Goal: Find contact information: Find contact information

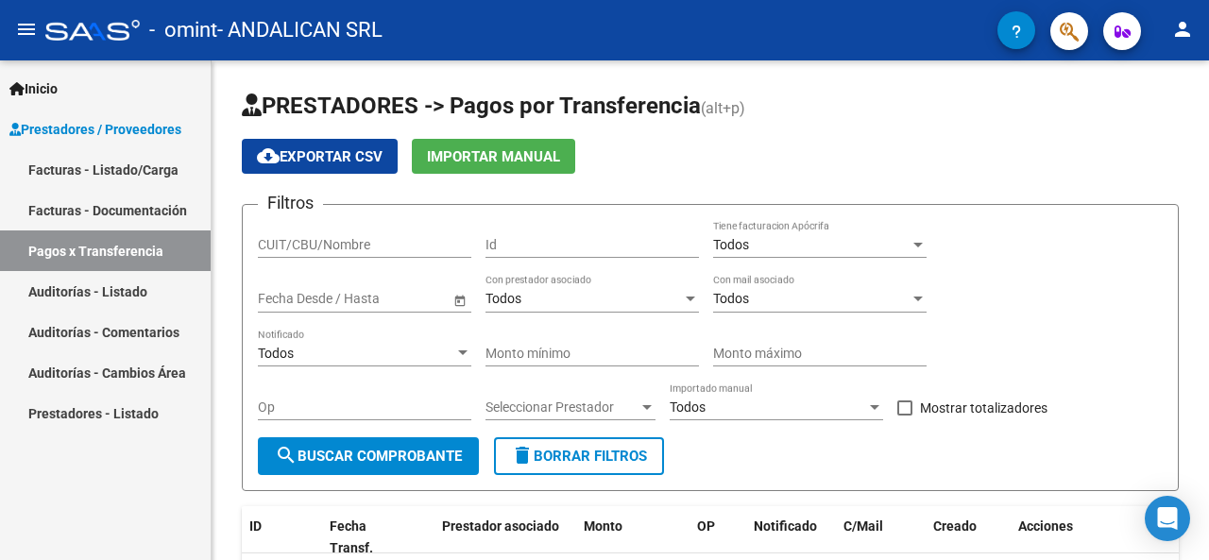
click at [68, 169] on link "Facturas - Listado/Carga" at bounding box center [105, 169] width 211 height 41
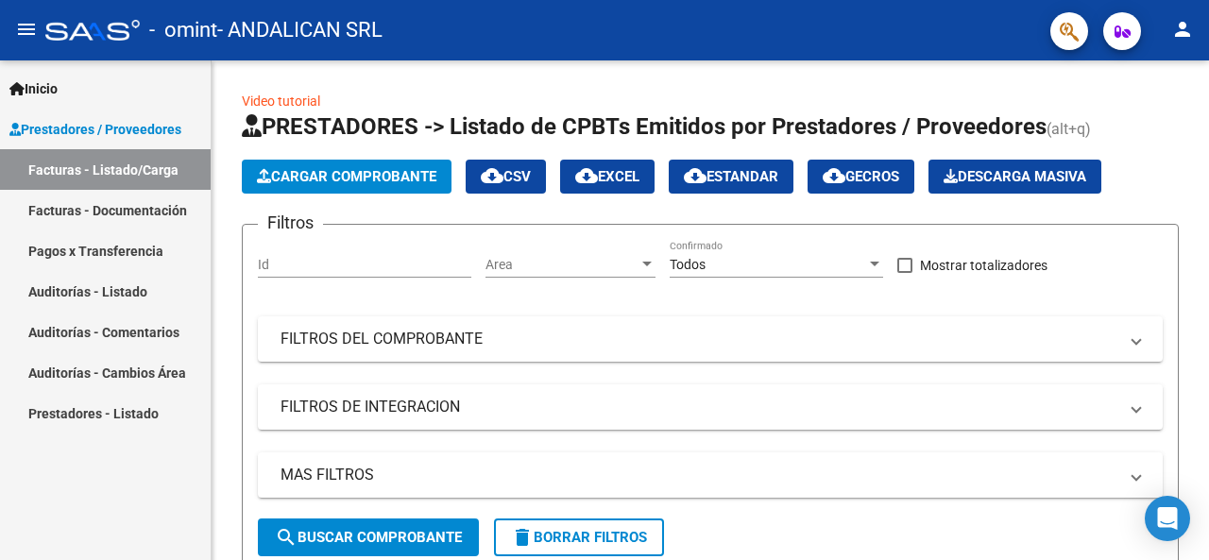
click at [69, 127] on span "Prestadores / Proveedores" at bounding box center [95, 129] width 172 height 21
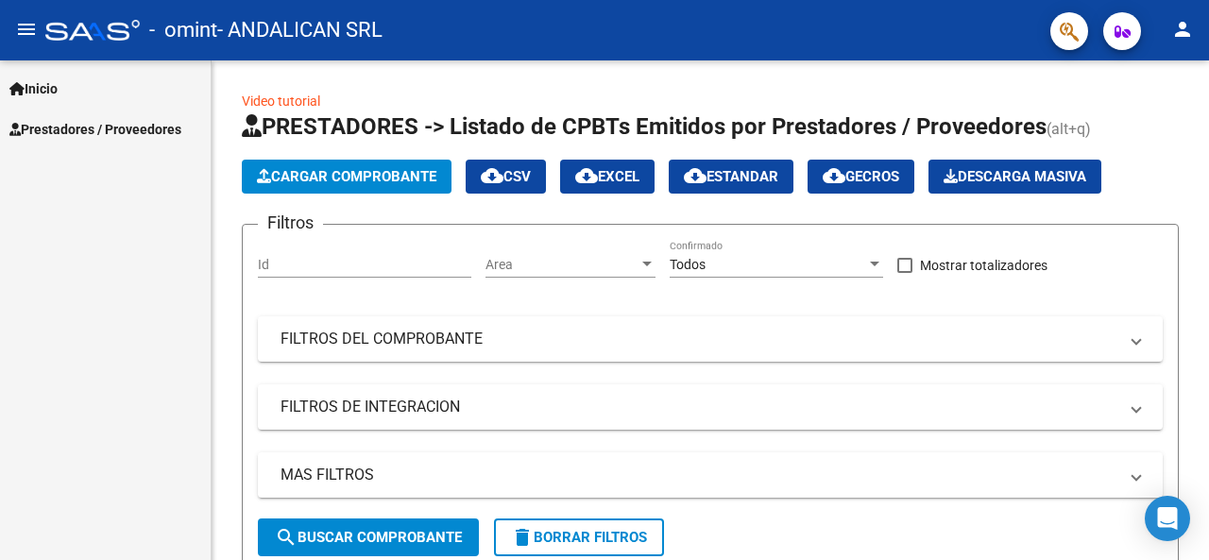
click at [52, 89] on span "Inicio" at bounding box center [33, 88] width 48 height 21
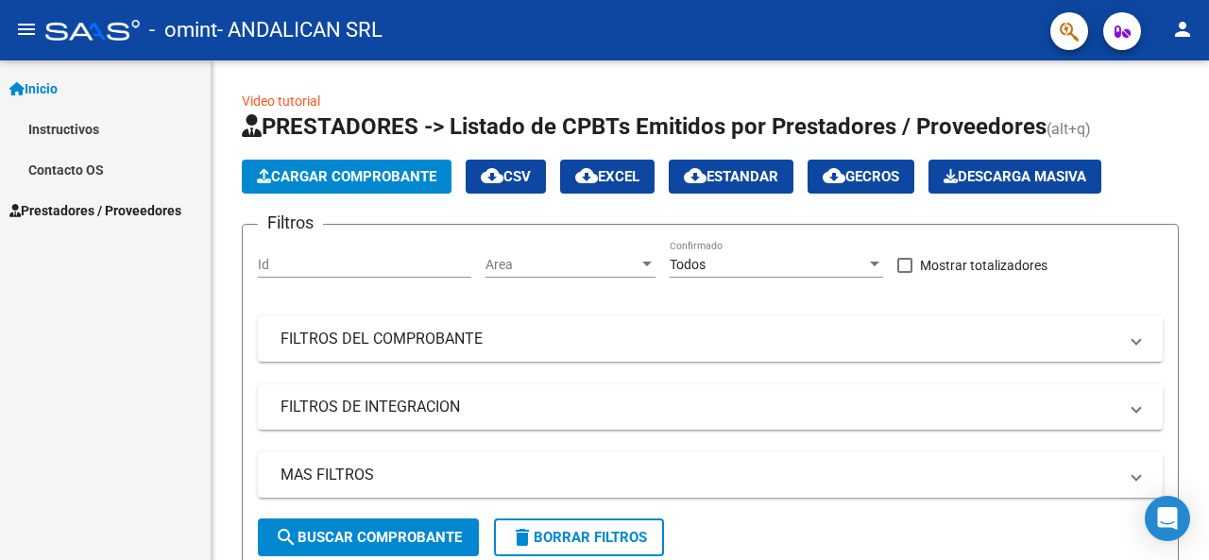
click at [26, 26] on mat-icon "menu" at bounding box center [26, 29] width 23 height 23
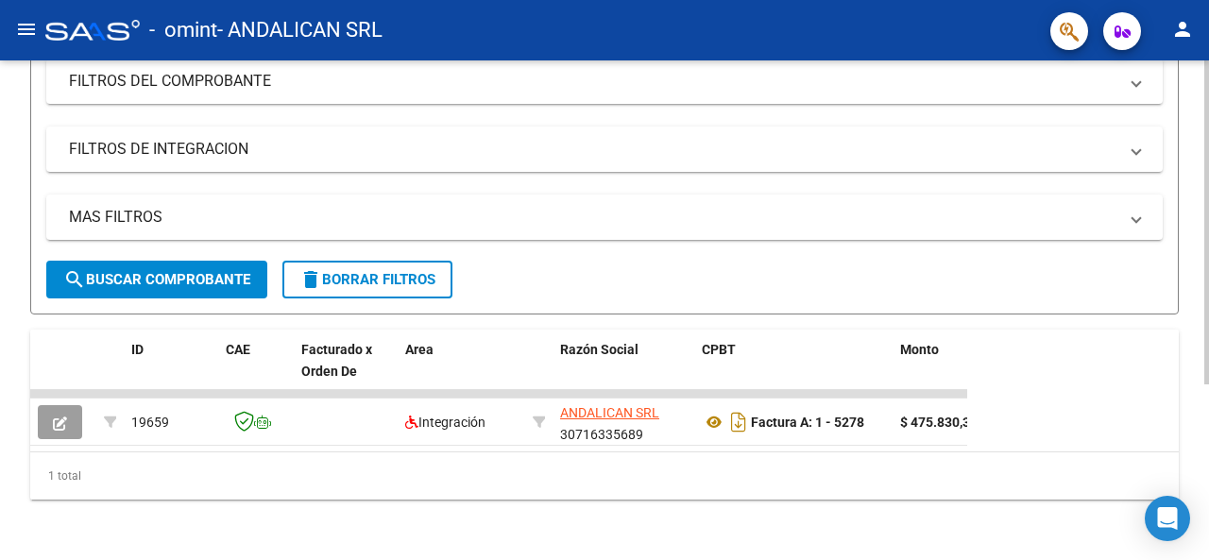
scroll to position [270, 0]
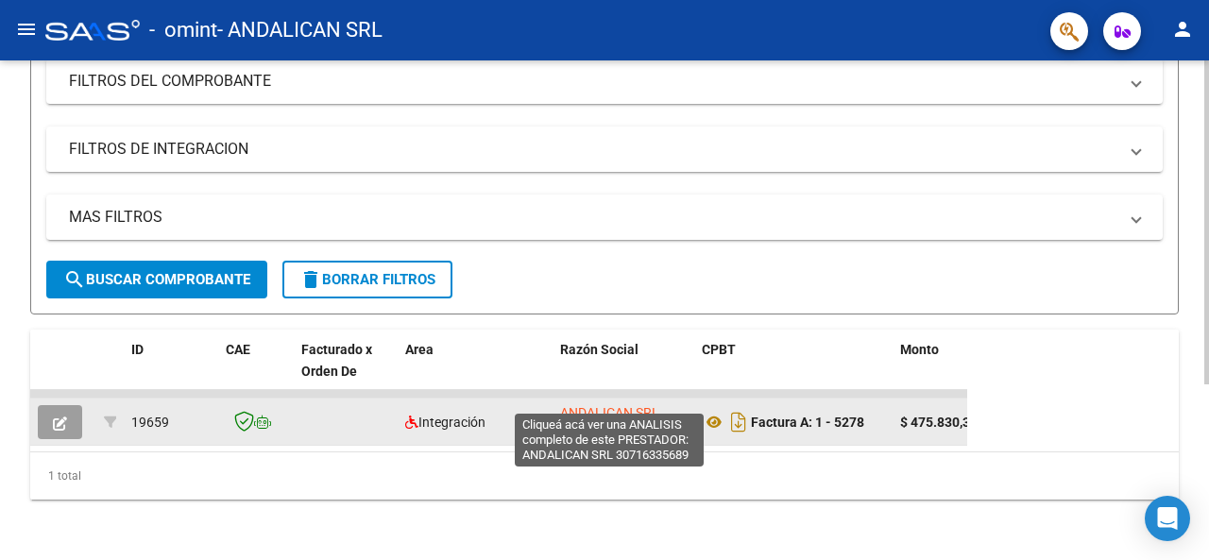
click at [593, 405] on span "ANDALICAN SRL" at bounding box center [609, 412] width 99 height 15
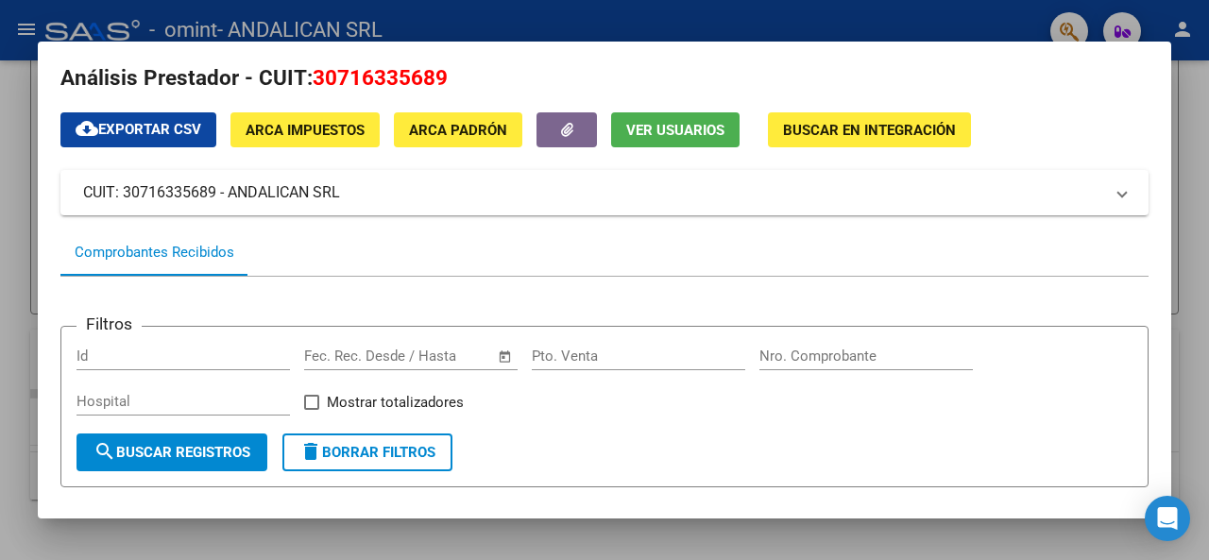
scroll to position [0, 0]
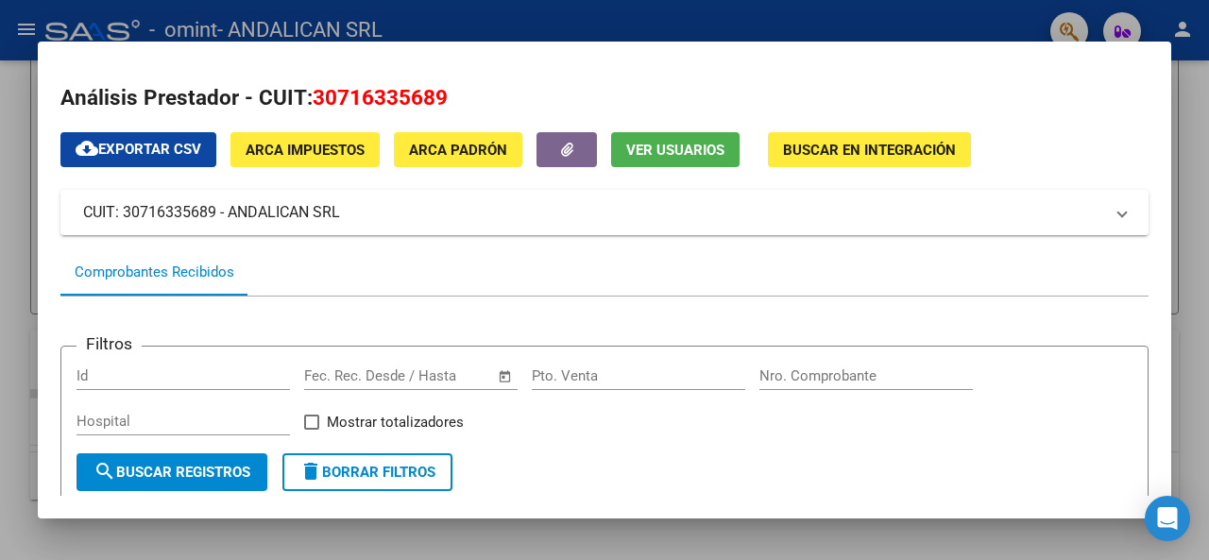
click at [1119, 214] on span at bounding box center [1123, 212] width 8 height 23
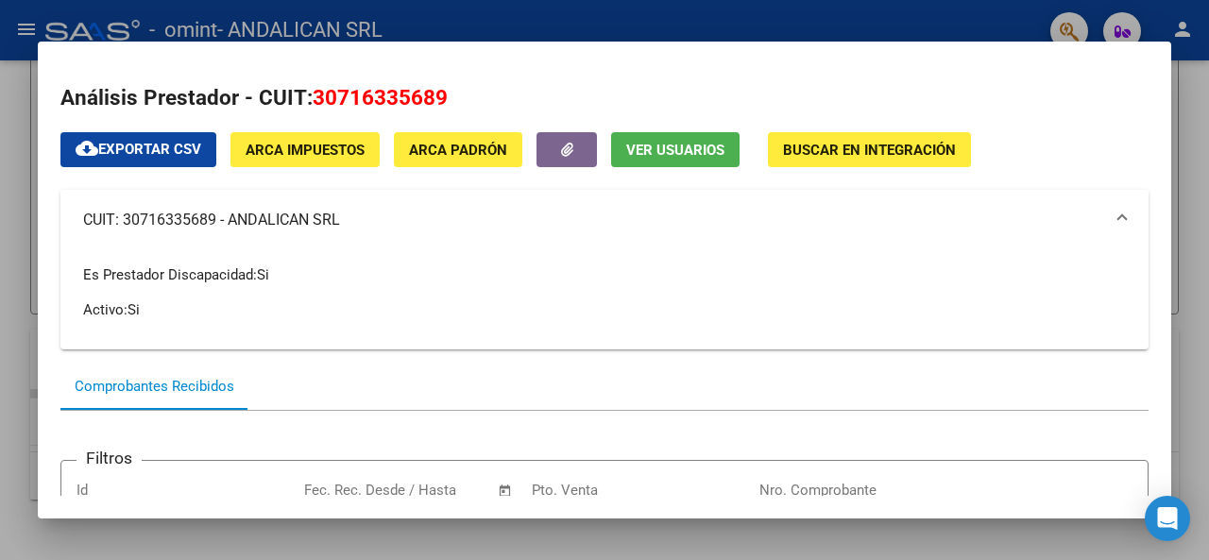
click at [1119, 214] on span at bounding box center [1123, 220] width 8 height 23
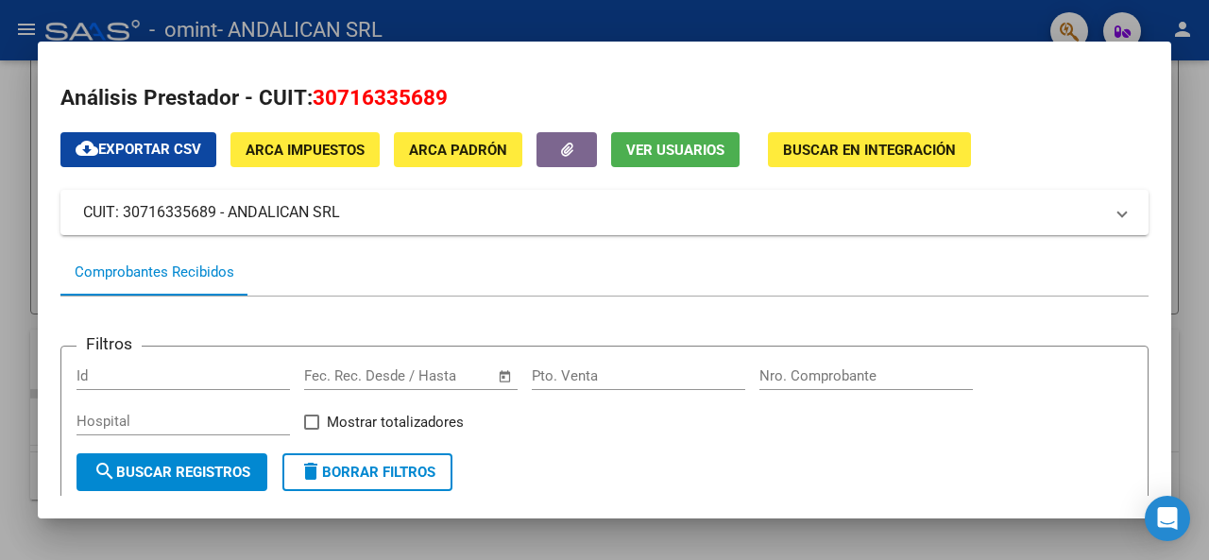
click at [26, 26] on div at bounding box center [604, 280] width 1209 height 560
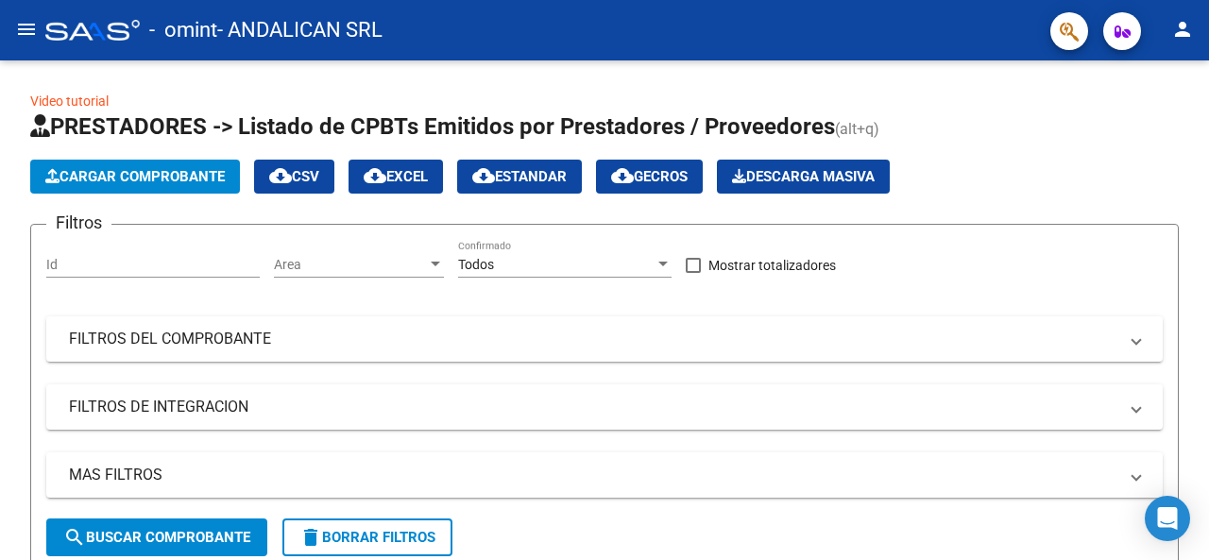
click at [29, 24] on mat-icon "menu" at bounding box center [26, 29] width 23 height 23
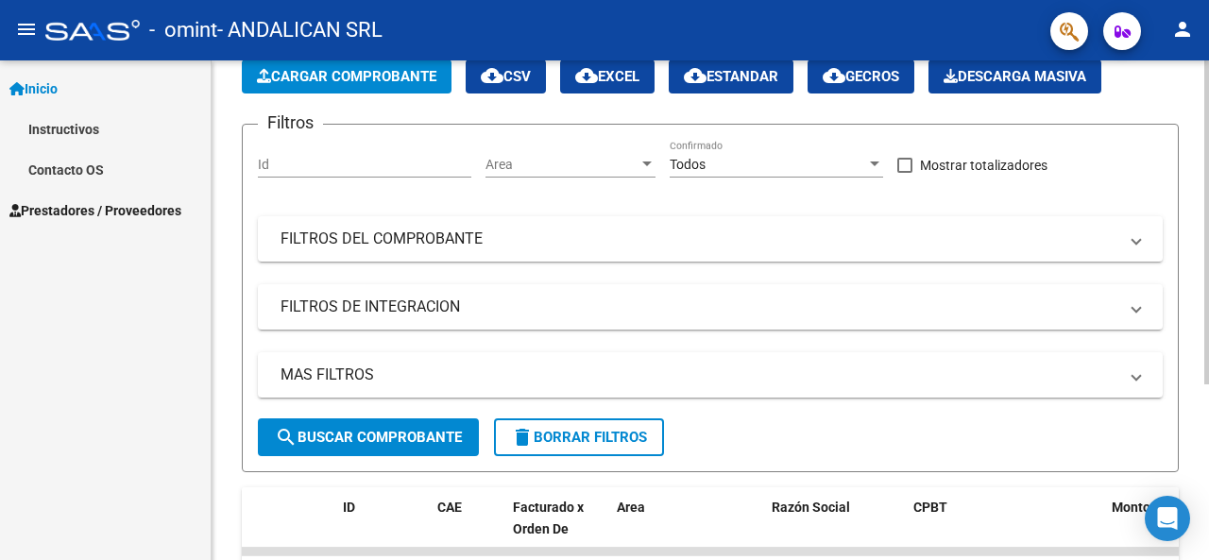
scroll to position [81, 0]
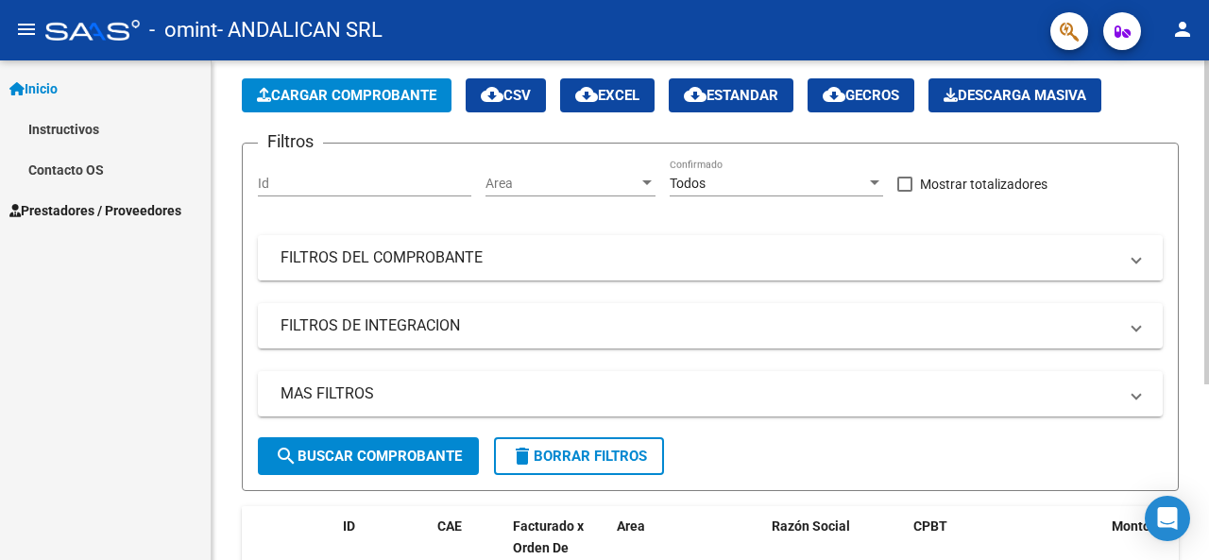
click at [1136, 262] on span at bounding box center [1137, 258] width 8 height 21
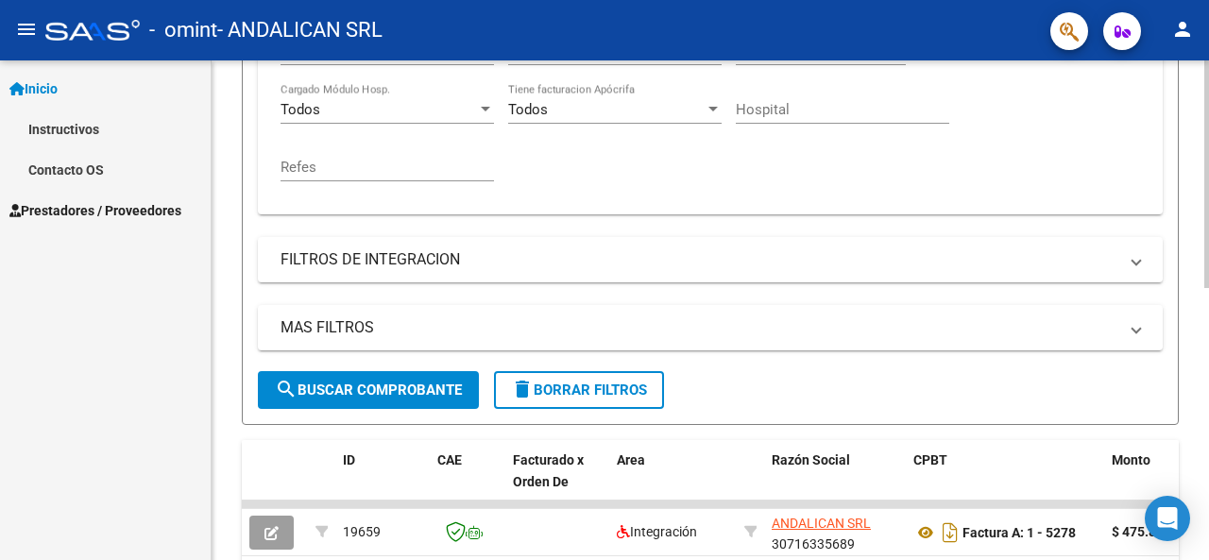
scroll to position [554, 0]
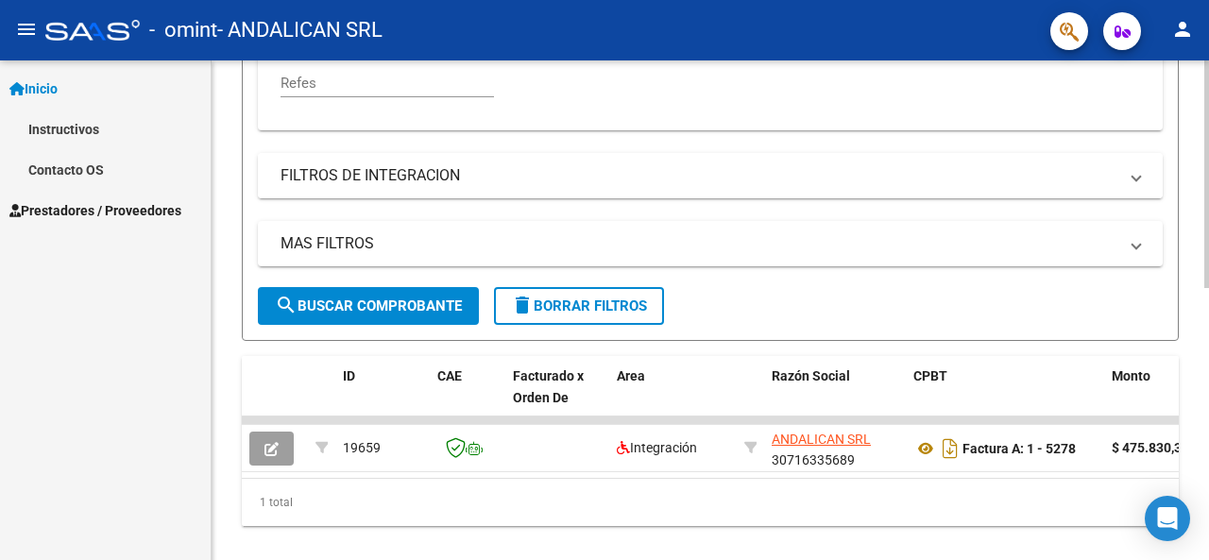
click at [1140, 179] on span at bounding box center [1137, 175] width 8 height 21
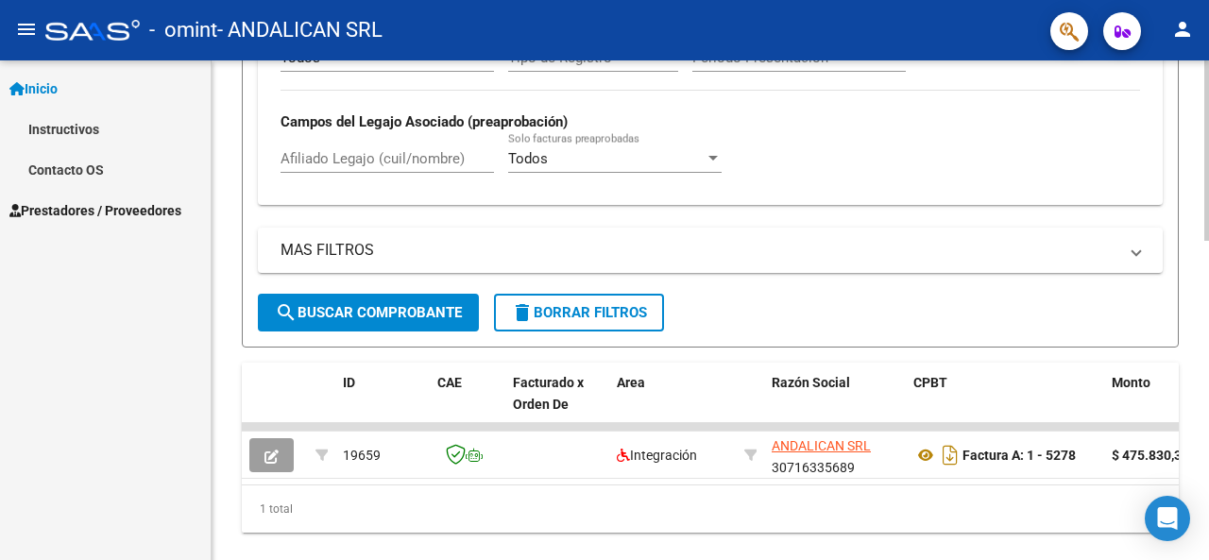
scroll to position [837, 0]
click at [1136, 256] on span at bounding box center [1137, 250] width 8 height 21
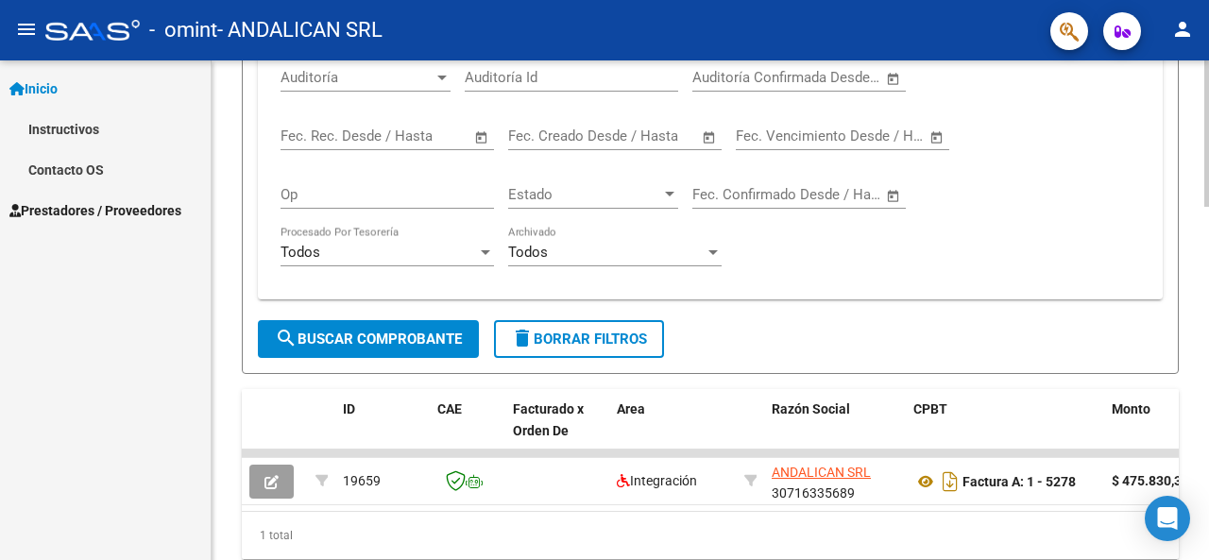
scroll to position [1208, 0]
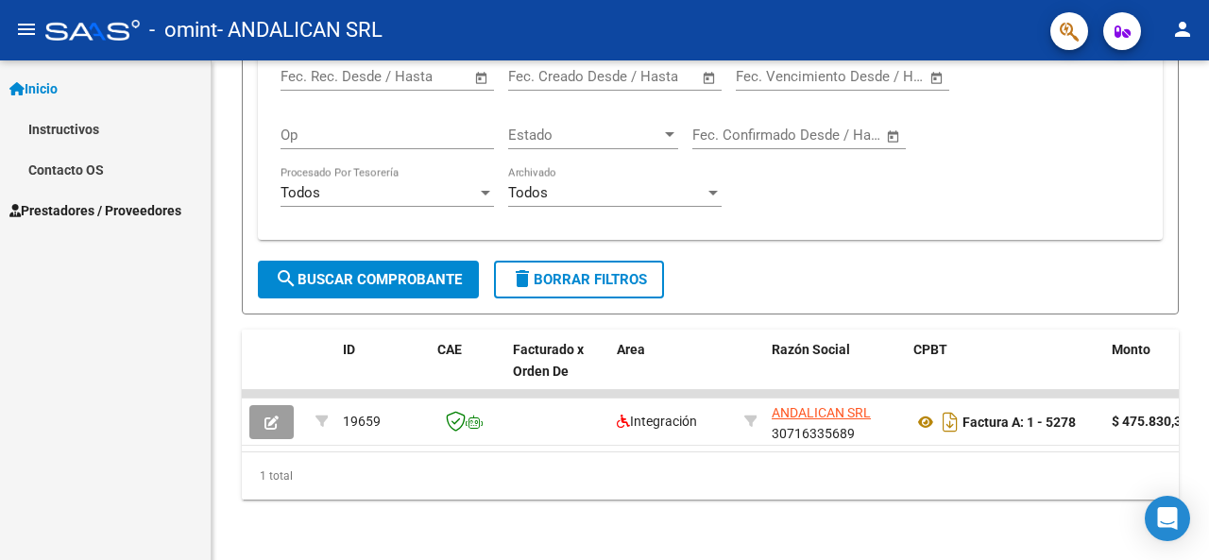
click at [77, 214] on span "Prestadores / Proveedores" at bounding box center [95, 210] width 172 height 21
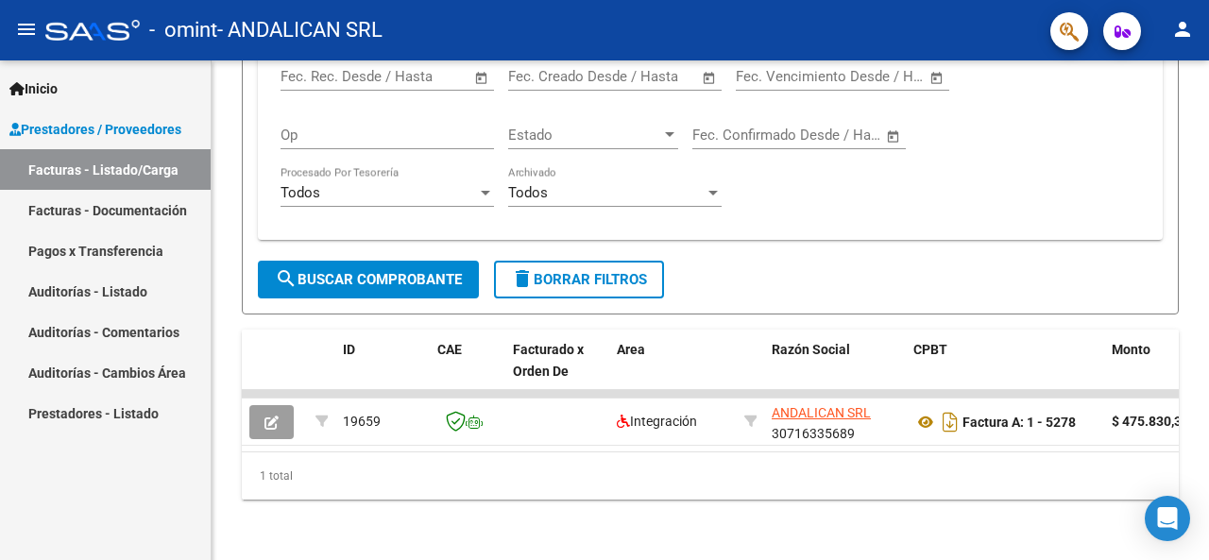
click at [75, 513] on div "Inicio Instructivos Contacto OS Prestadores / Proveedores Facturas - Listado/Ca…" at bounding box center [105, 310] width 211 height 500
click at [1129, 33] on icon "button" at bounding box center [1123, 32] width 16 height 14
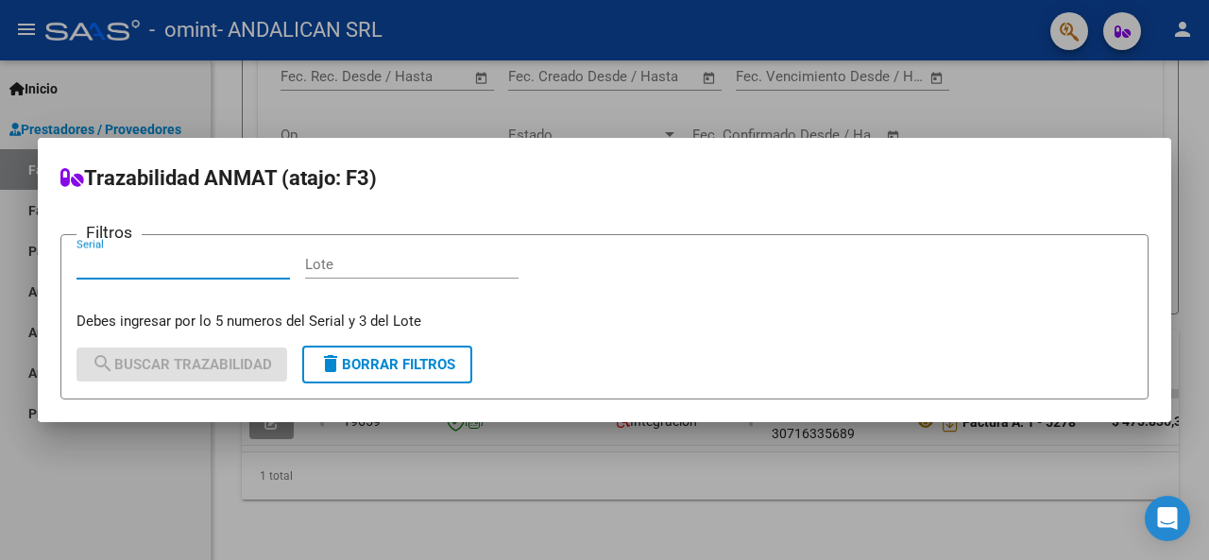
click at [1069, 37] on div at bounding box center [604, 280] width 1209 height 560
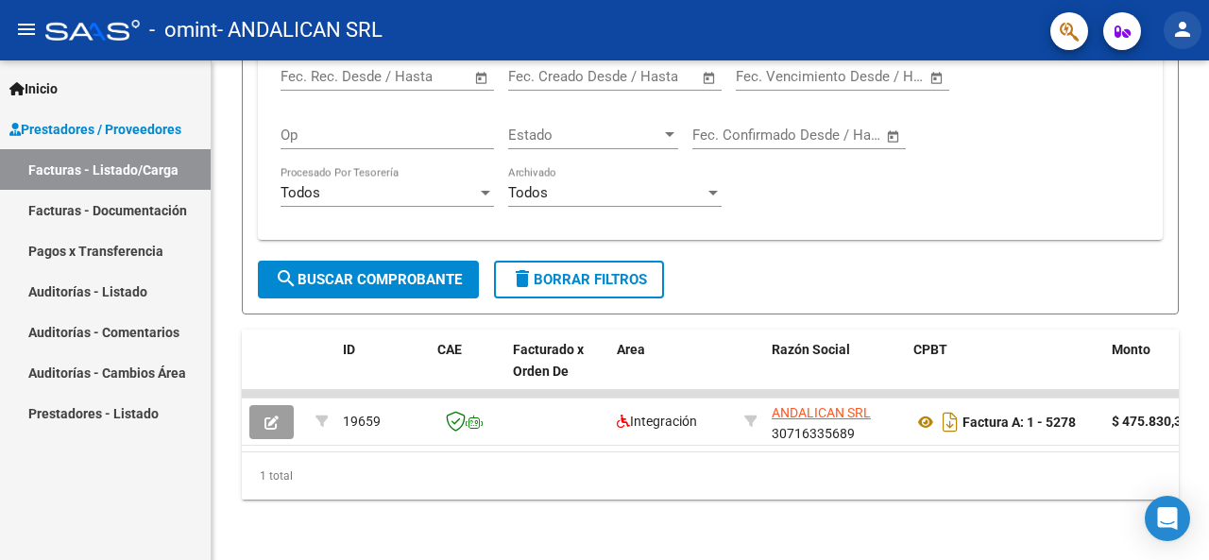
click at [1186, 28] on mat-icon "person" at bounding box center [1182, 29] width 23 height 23
click at [1186, 29] on div at bounding box center [604, 280] width 1209 height 560
click at [168, 126] on span "Prestadores / Proveedores" at bounding box center [95, 129] width 172 height 21
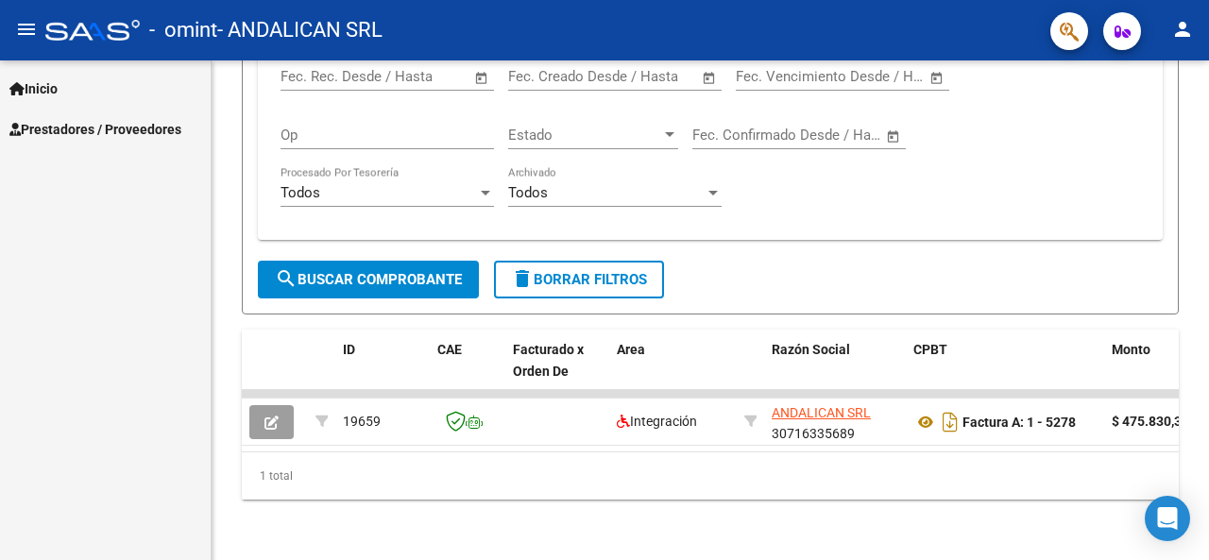
click at [49, 90] on span "Inicio" at bounding box center [33, 88] width 48 height 21
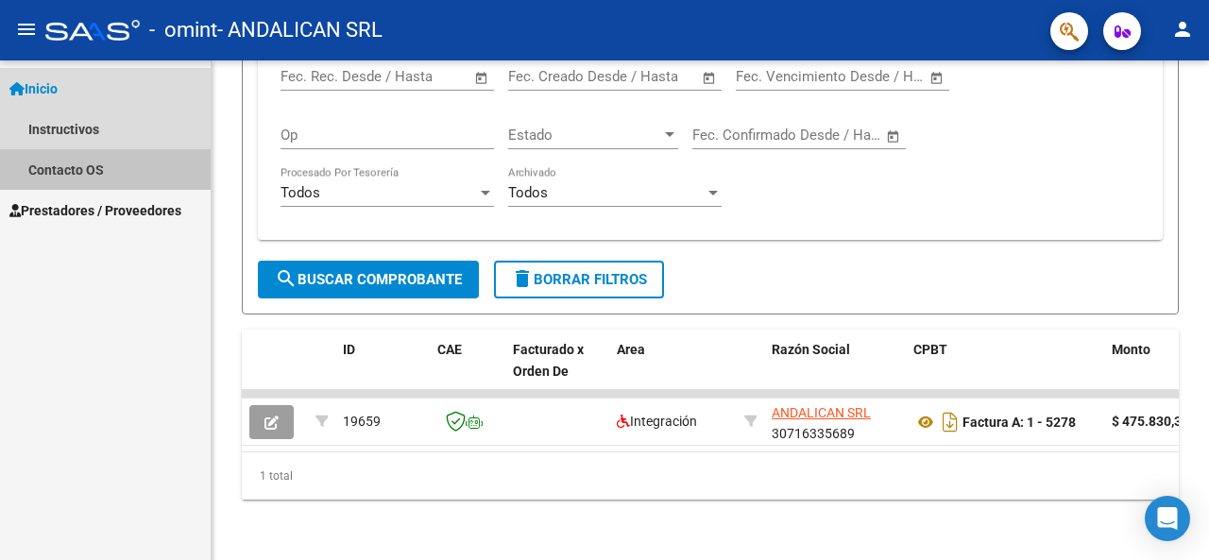
click at [64, 169] on link "Contacto OS" at bounding box center [105, 169] width 211 height 41
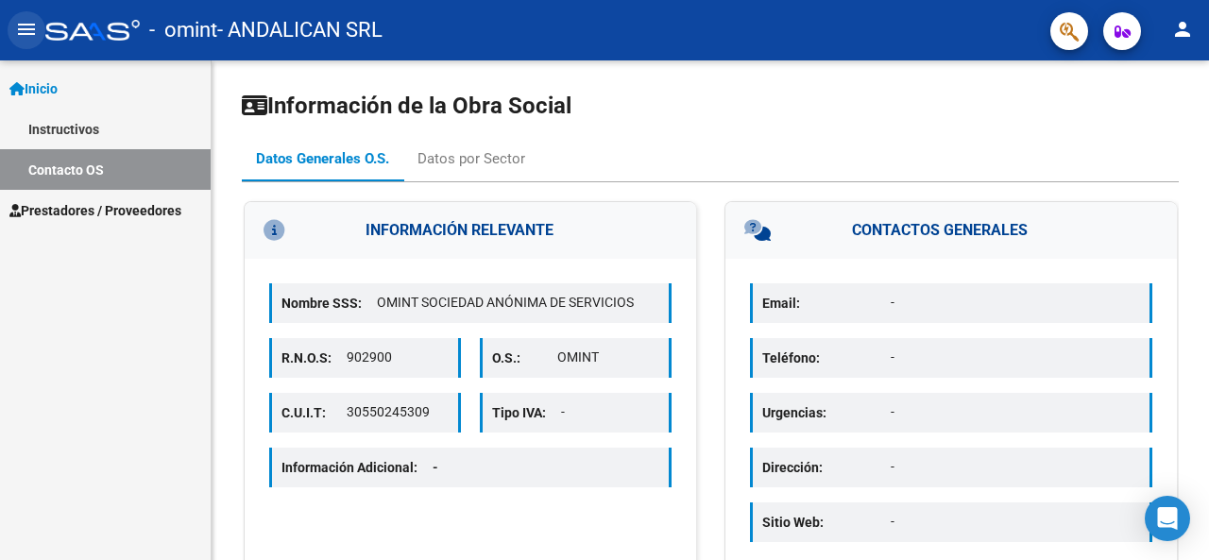
click at [32, 31] on mat-icon "menu" at bounding box center [26, 29] width 23 height 23
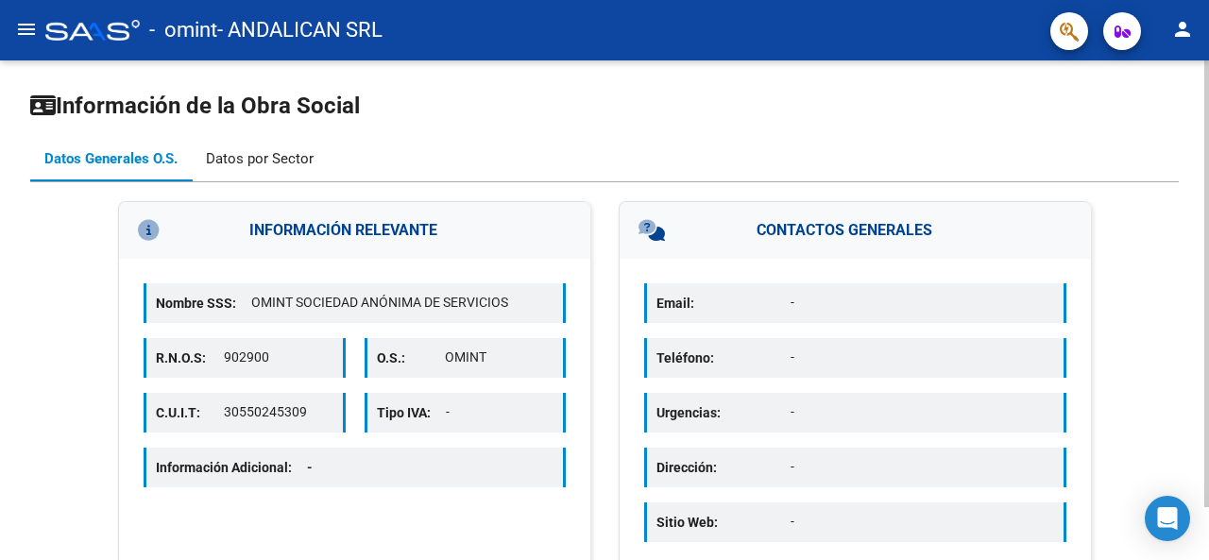
click at [277, 160] on div "Datos por Sector" at bounding box center [260, 158] width 108 height 21
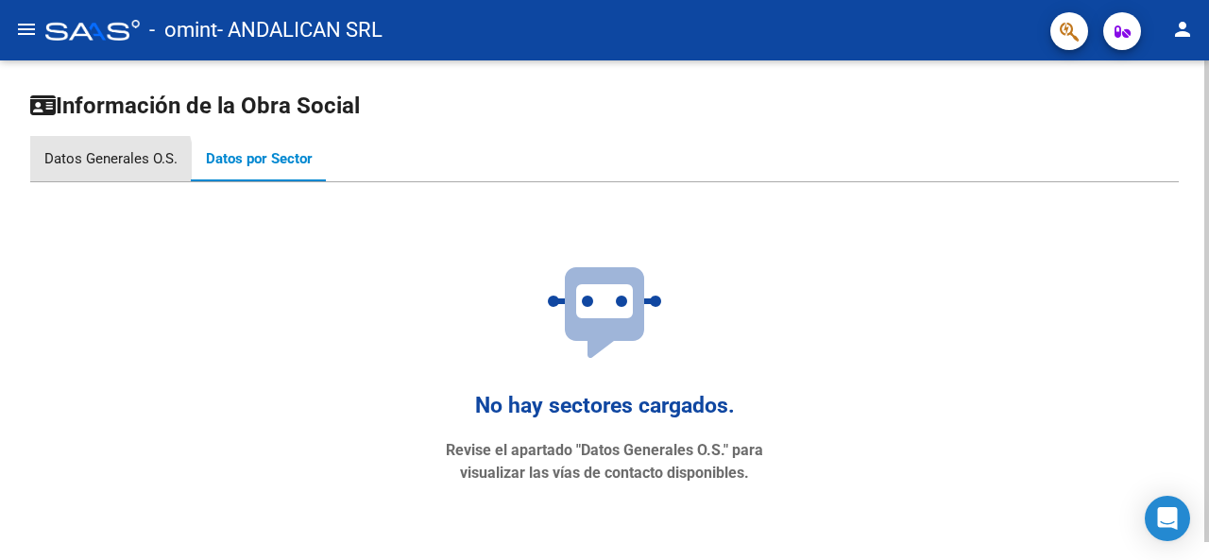
click at [97, 162] on div "Datos Generales O.S." at bounding box center [110, 158] width 133 height 21
